Goal: Information Seeking & Learning: Learn about a topic

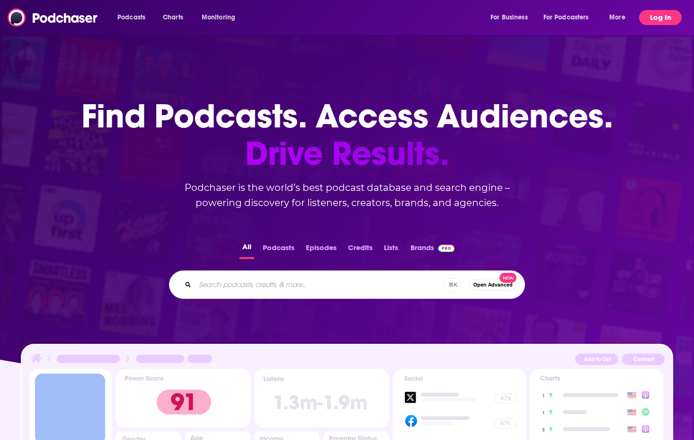
click at [648, 11] on button "Log In" at bounding box center [660, 17] width 43 height 15
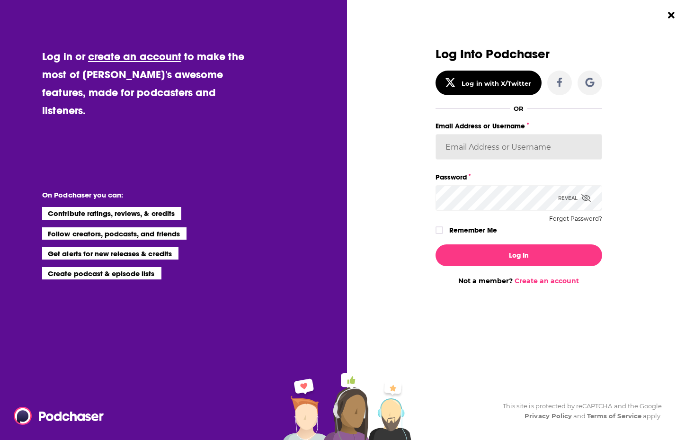
type input "[EMAIL_ADDRESS][DOMAIN_NAME]"
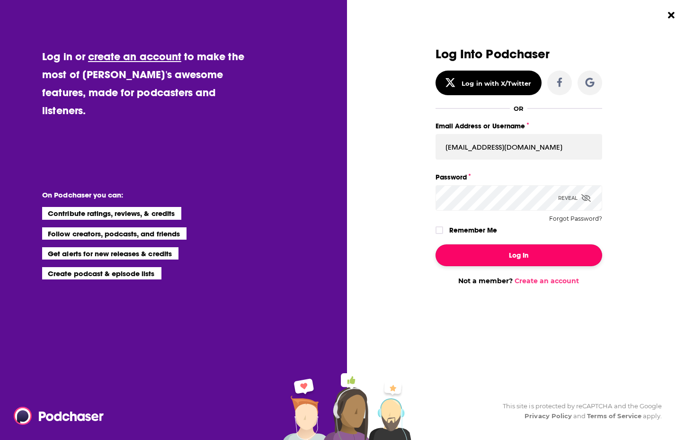
click at [472, 247] on button "Log In" at bounding box center [519, 255] width 167 height 22
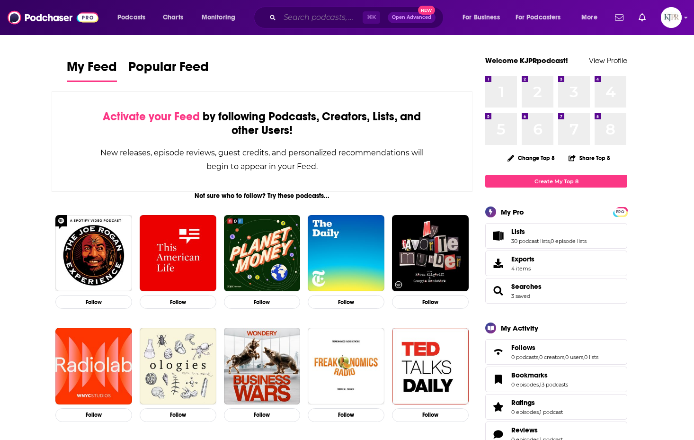
click at [332, 22] on input "Search podcasts, credits, & more..." at bounding box center [321, 17] width 83 height 15
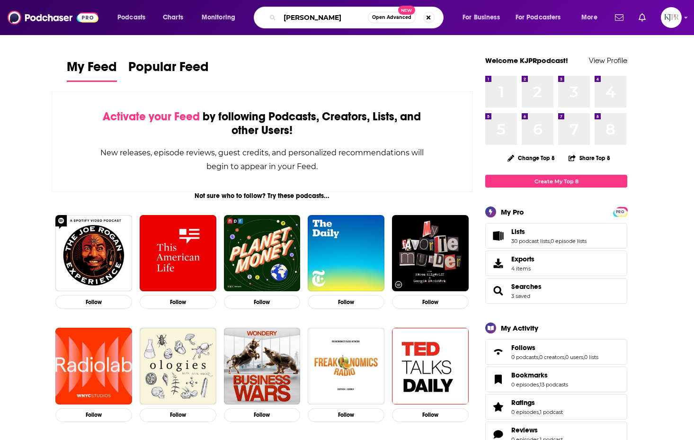
type input "[PERSON_NAME]"
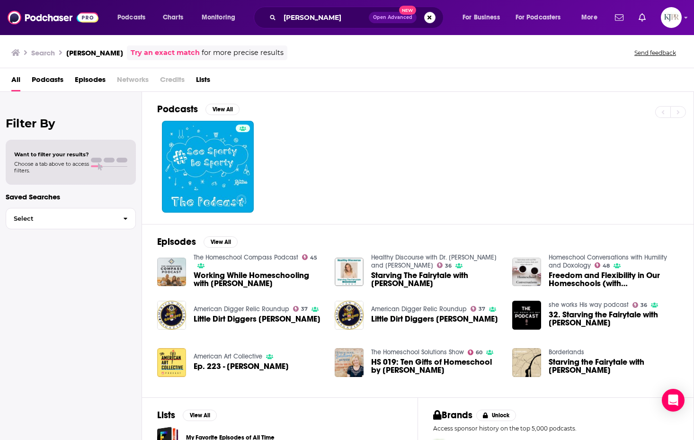
click at [86, 76] on span "Episodes" at bounding box center [90, 81] width 31 height 19
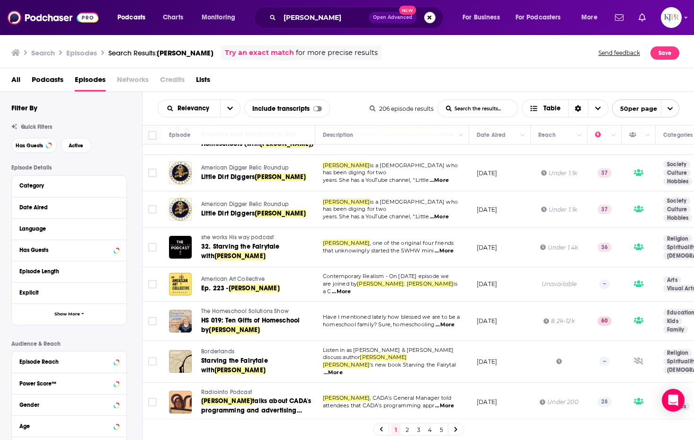
scroll to position [125, 0]
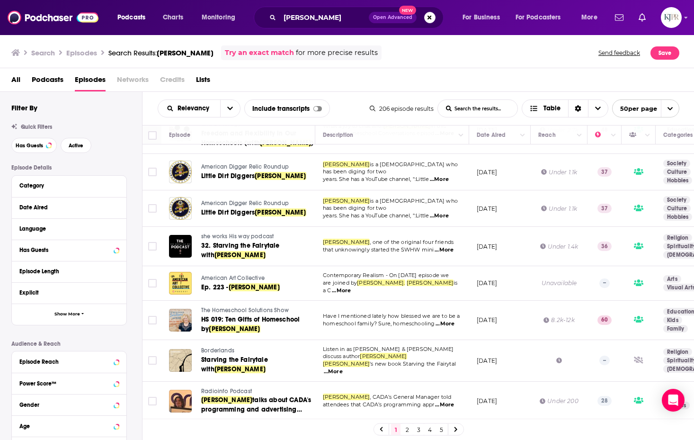
click at [351, 287] on span "...More" at bounding box center [341, 291] width 19 height 8
click at [397, 279] on p "Contemporary Realism - On [DATE] episode we" at bounding box center [392, 276] width 138 height 8
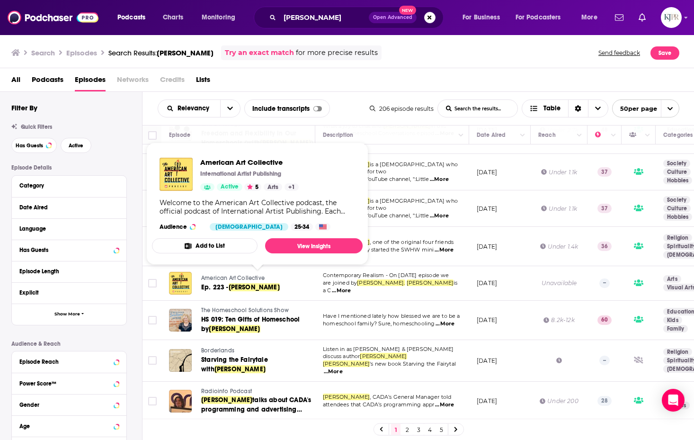
click at [250, 280] on span "American Art Collective" at bounding box center [232, 278] width 63 height 7
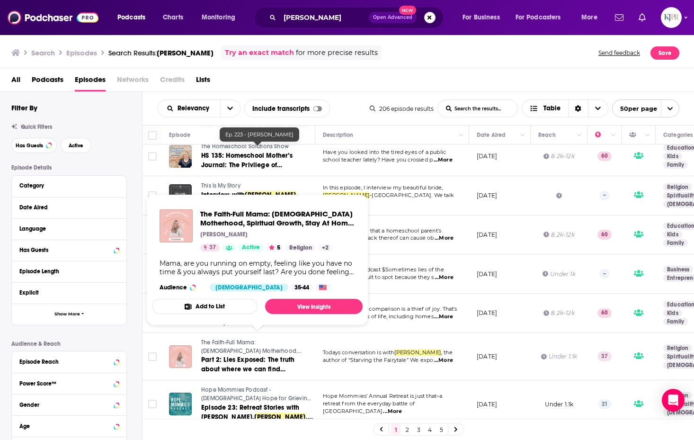
scroll to position [583, 0]
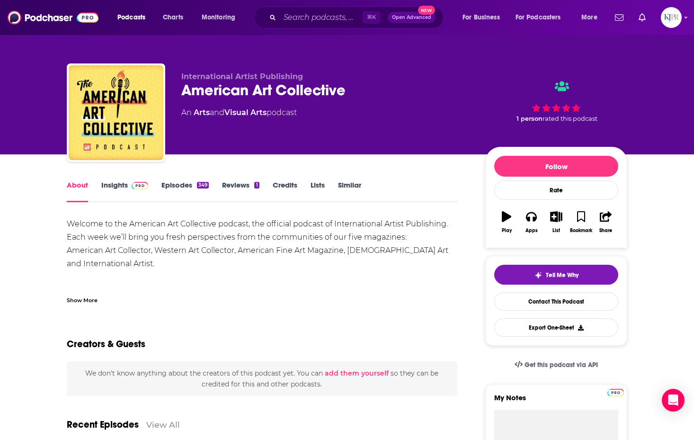
scroll to position [72, 0]
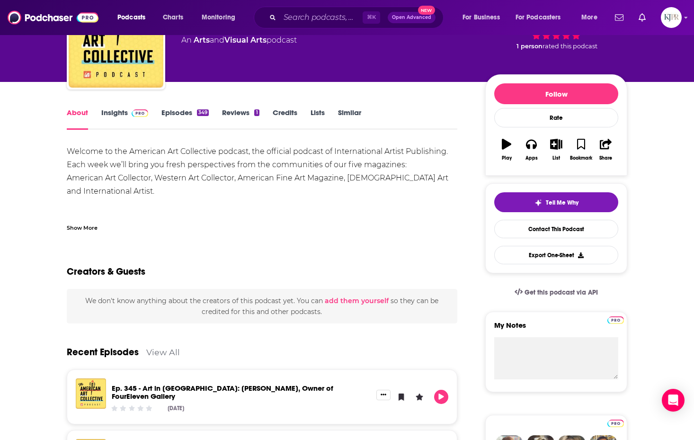
click at [122, 111] on link "Insights" at bounding box center [124, 119] width 47 height 22
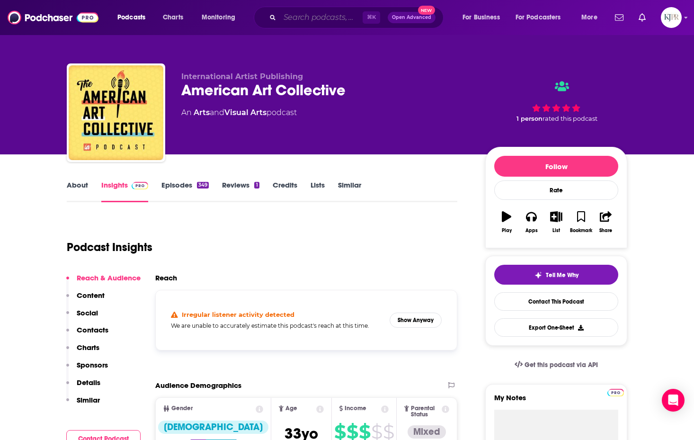
click at [291, 18] on input "Search podcasts, credits, & more..." at bounding box center [321, 17] width 83 height 15
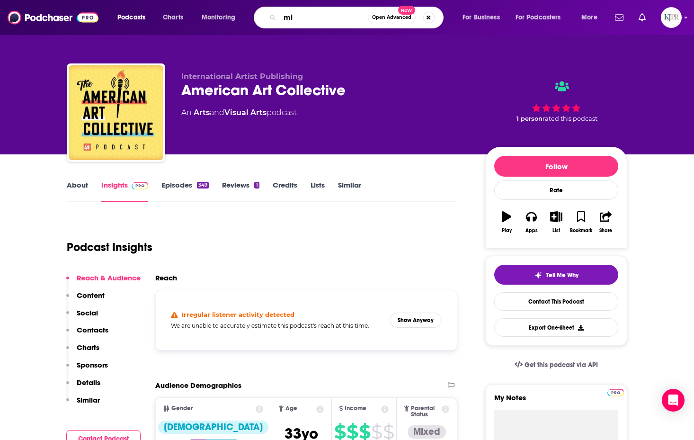
type input "m"
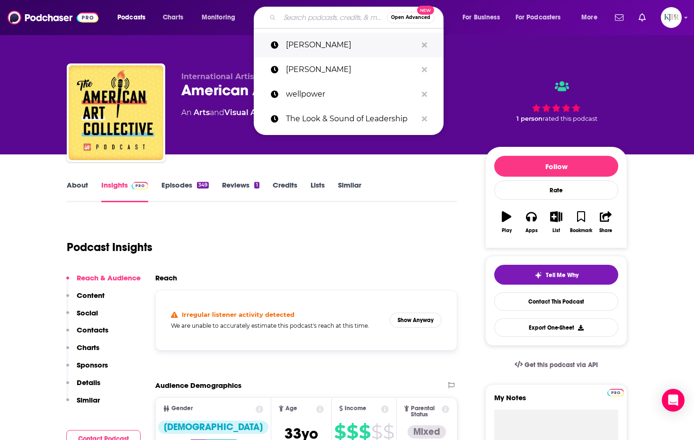
click at [423, 46] on icon "Search podcasts, credits, & more..." at bounding box center [424, 45] width 5 height 8
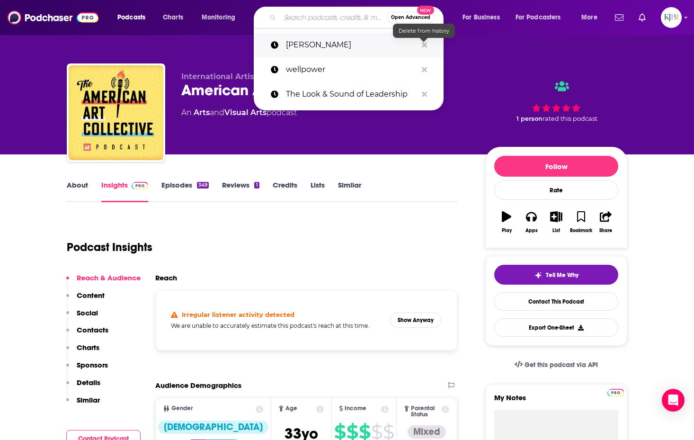
click at [424, 46] on icon "Search podcasts, credits, & more..." at bounding box center [424, 45] width 5 height 8
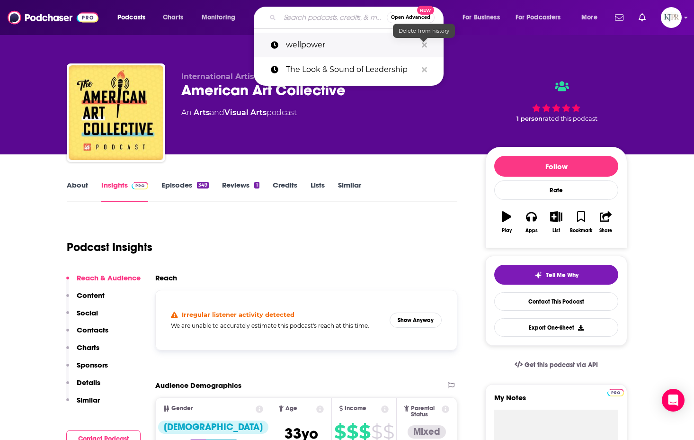
click at [424, 47] on icon "Search podcasts, credits, & more..." at bounding box center [424, 45] width 5 height 8
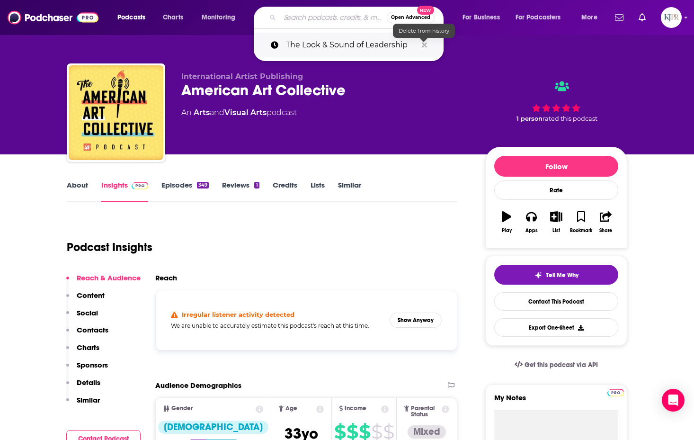
click at [424, 47] on icon "Search podcasts, credits, & more..." at bounding box center [424, 45] width 5 height 8
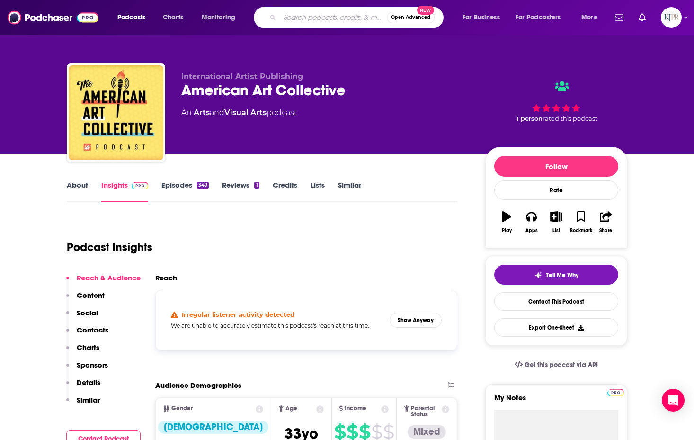
click at [321, 24] on input "Search podcasts, credits, & more..." at bounding box center [333, 17] width 107 height 15
type input "v"
type input "spiritual debate"
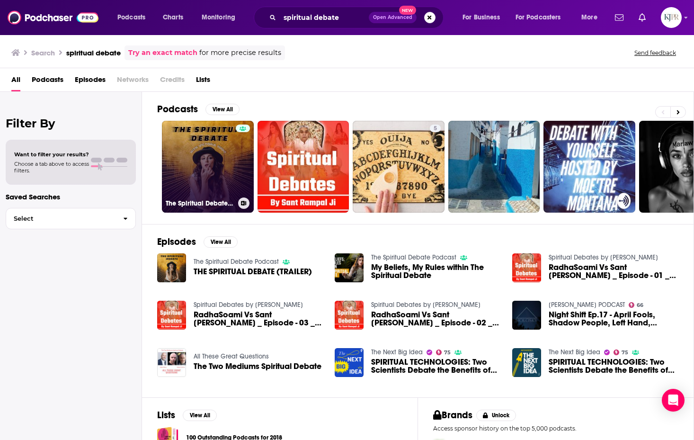
click at [179, 169] on link "The Spiritual Debate Podcast" at bounding box center [208, 167] width 92 height 92
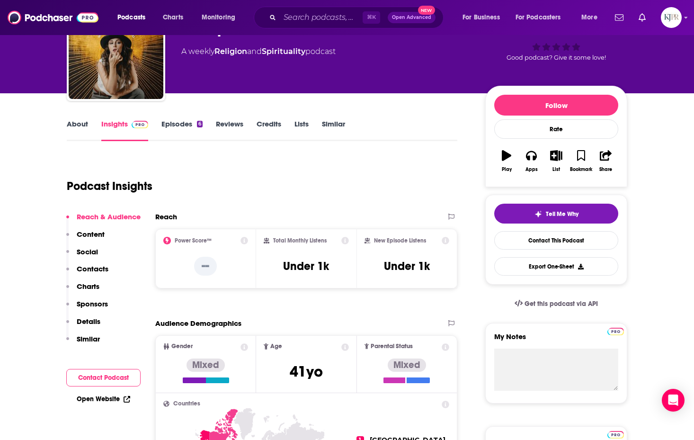
scroll to position [64, 0]
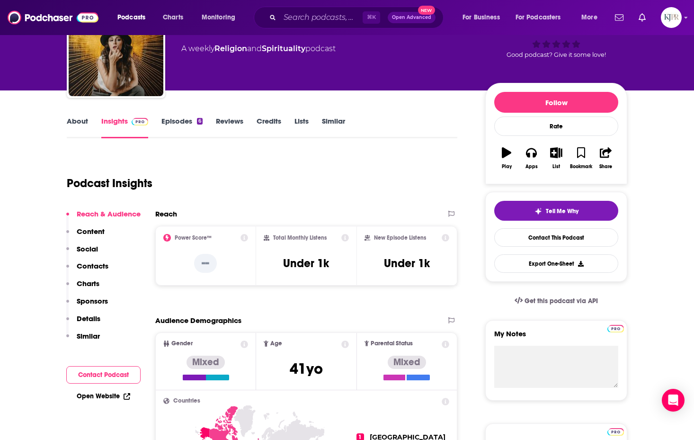
click at [180, 123] on link "Episodes 6" at bounding box center [181, 127] width 41 height 22
